Goal: Task Accomplishment & Management: Complete application form

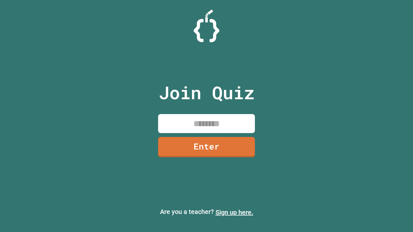
click at [234, 212] on link "Sign up here." at bounding box center [234, 213] width 38 height 8
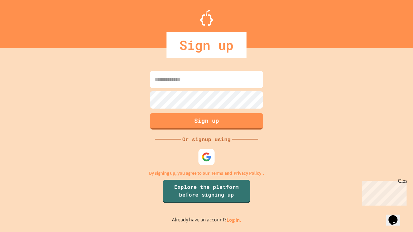
click at [234, 220] on link "Log in." at bounding box center [233, 220] width 15 height 7
